Goal: Task Accomplishment & Management: Manage account settings

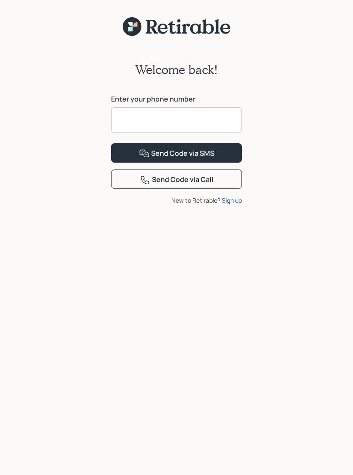
click at [129, 117] on input at bounding box center [176, 120] width 131 height 26
type input "**********"
click at [170, 163] on button "Send Code via SMS" at bounding box center [176, 152] width 131 height 19
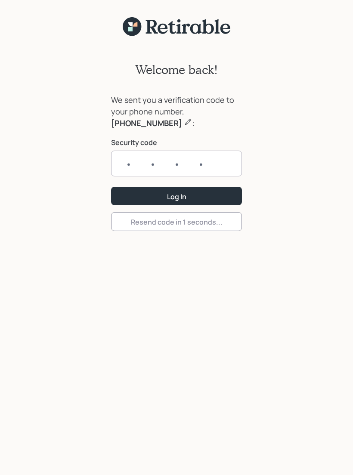
click at [126, 165] on input "text" at bounding box center [176, 164] width 131 height 26
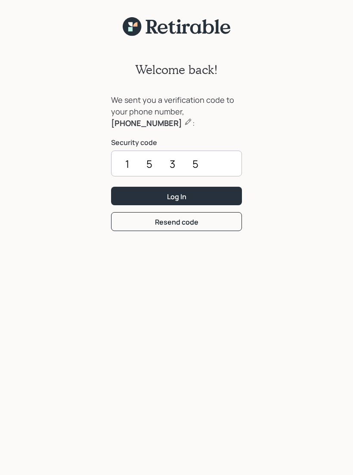
type input "1535"
click at [191, 197] on button "Log In" at bounding box center [176, 196] width 131 height 19
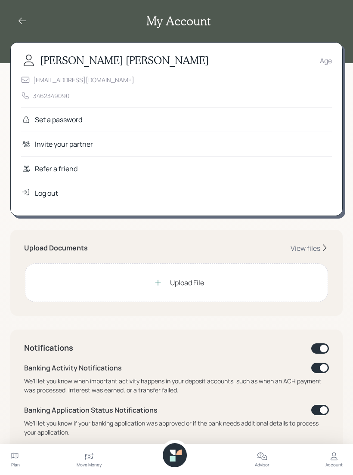
click at [49, 116] on div "Set a password" at bounding box center [58, 119] width 47 height 10
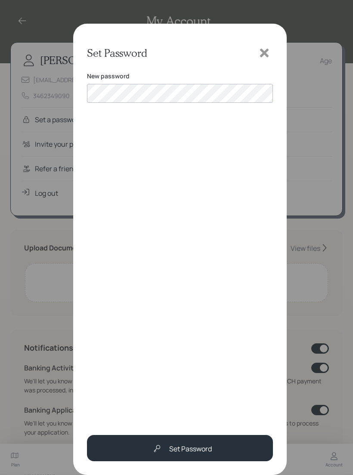
scroll to position [235, 0]
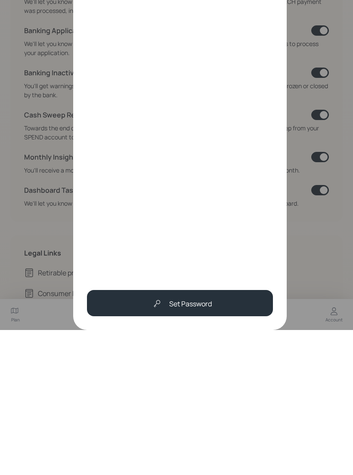
click at [135, 77] on div "New password" at bounding box center [180, 245] width 186 height 346
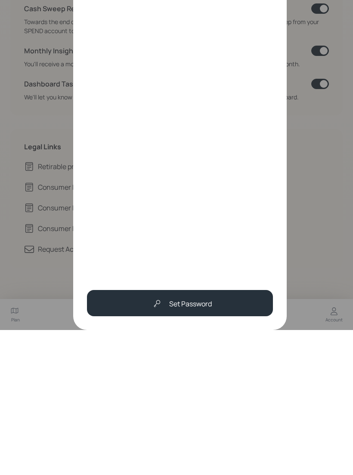
click at [188, 444] on div "Set Password" at bounding box center [190, 449] width 43 height 10
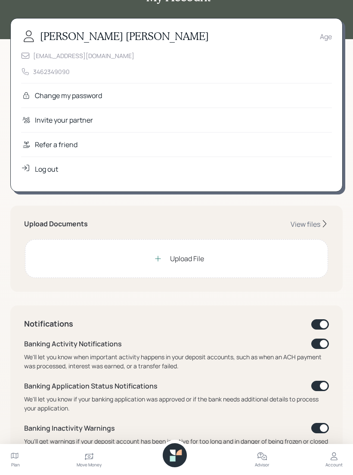
scroll to position [23, 0]
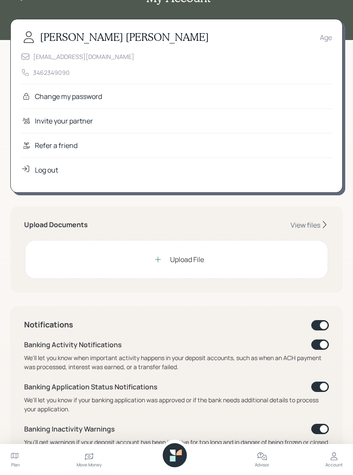
click at [306, 222] on div "View files" at bounding box center [305, 224] width 30 height 9
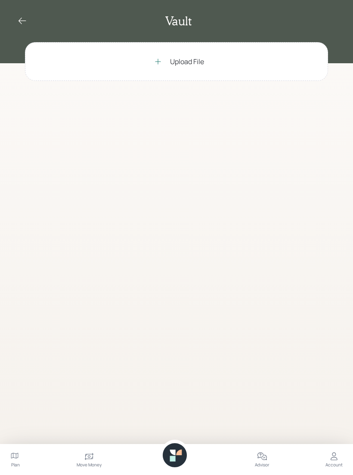
click at [160, 59] on icon at bounding box center [158, 61] width 9 height 9
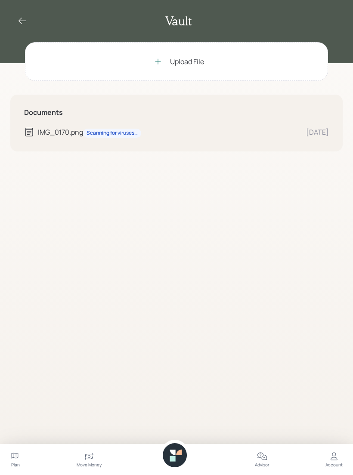
click at [187, 62] on div "Upload File" at bounding box center [187, 61] width 34 height 10
click at [103, 25] on div "Vault" at bounding box center [176, 21] width 332 height 15
click at [188, 67] on div "Upload File" at bounding box center [176, 61] width 55 height 17
click at [23, 19] on icon at bounding box center [22, 21] width 10 height 10
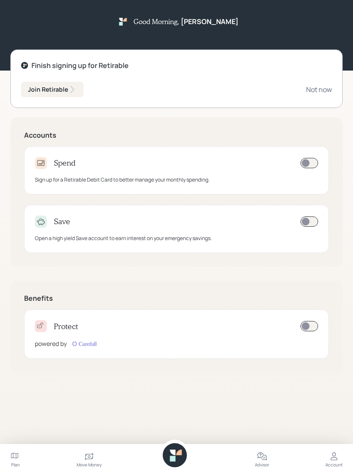
click at [319, 90] on div "Not now" at bounding box center [319, 89] width 26 height 9
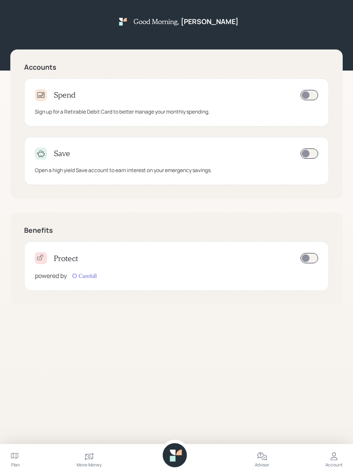
click at [57, 37] on div "Good Morning , [PERSON_NAME]" at bounding box center [176, 35] width 332 height 43
